Goal: Find specific page/section: Find specific page/section

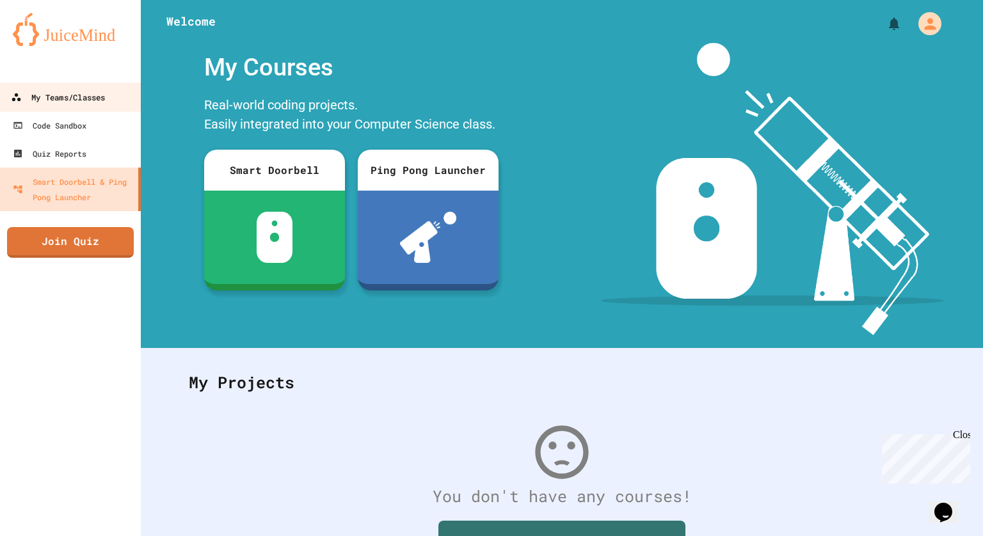
click at [65, 97] on div "My Teams/Classes" at bounding box center [58, 98] width 94 height 16
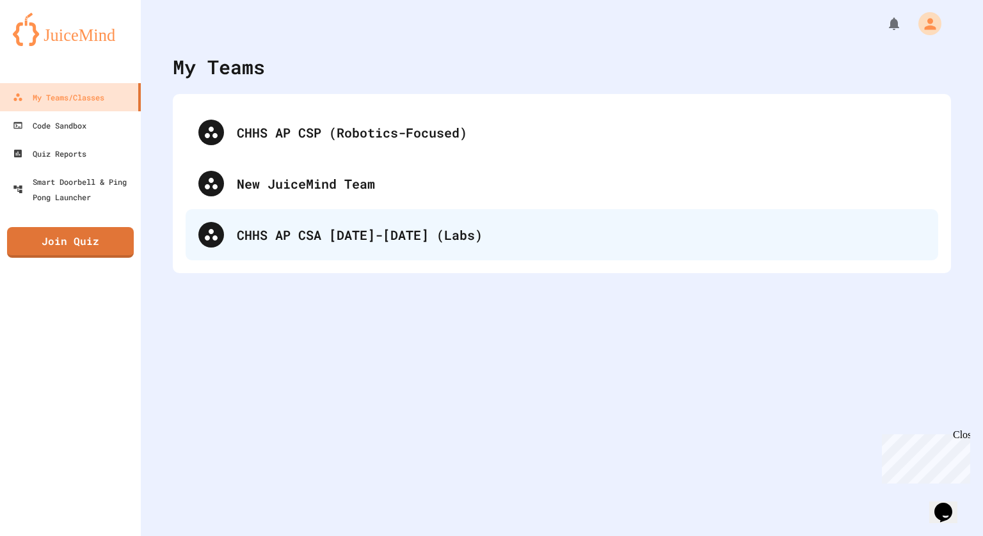
click at [287, 235] on div "CHHS AP CSA [DATE]-[DATE] (Labs)" at bounding box center [581, 234] width 688 height 19
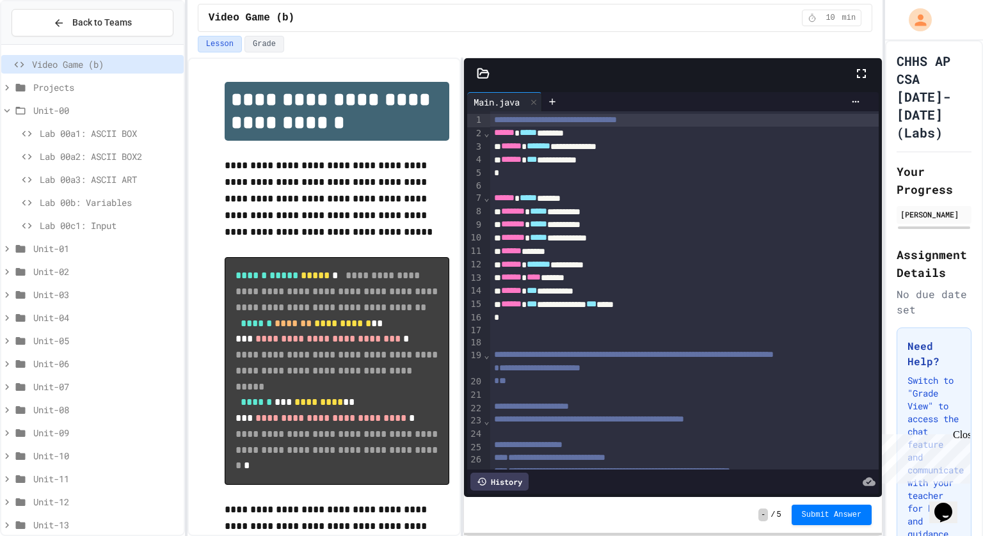
click at [94, 131] on span "Lab 00a1: ASCII BOX" at bounding box center [109, 133] width 139 height 13
